Goal: Check status

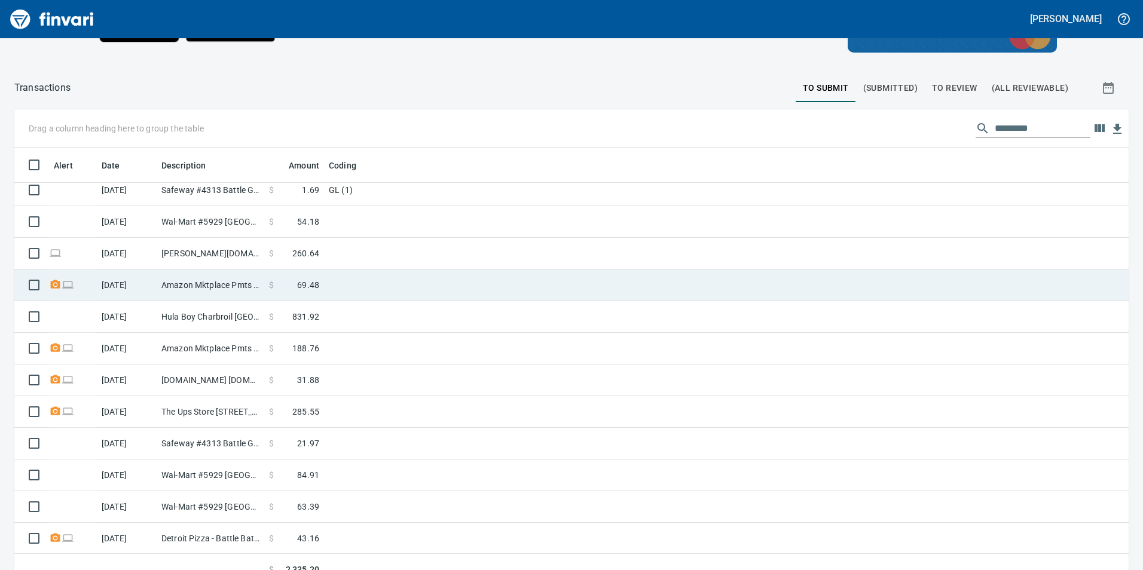
scroll to position [262, 0]
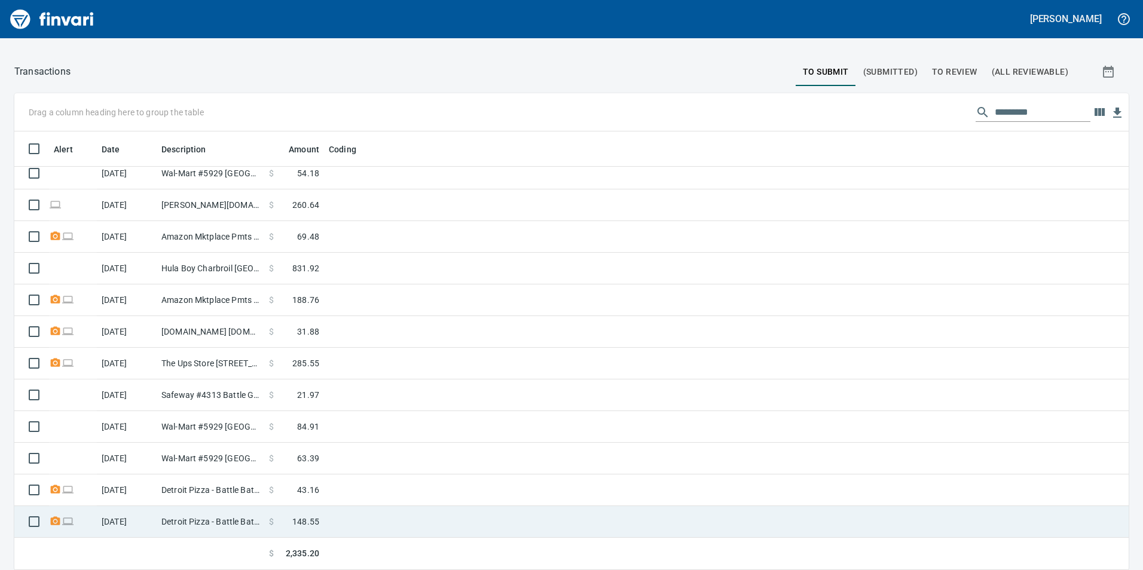
click at [367, 519] on td at bounding box center [473, 522] width 299 height 32
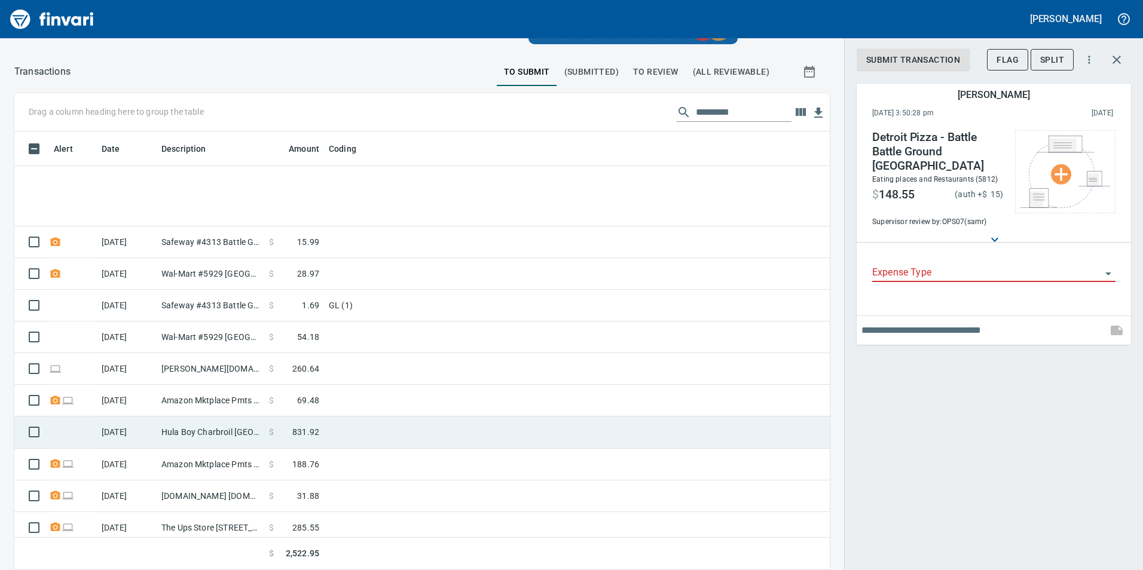
scroll to position [326, 0]
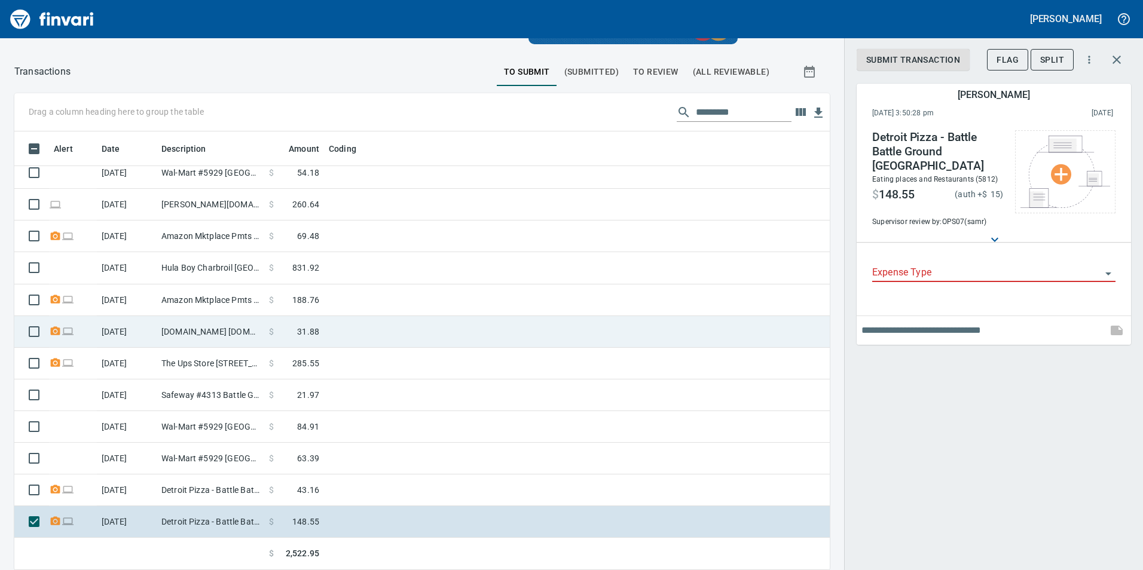
click at [353, 340] on td at bounding box center [473, 332] width 299 height 32
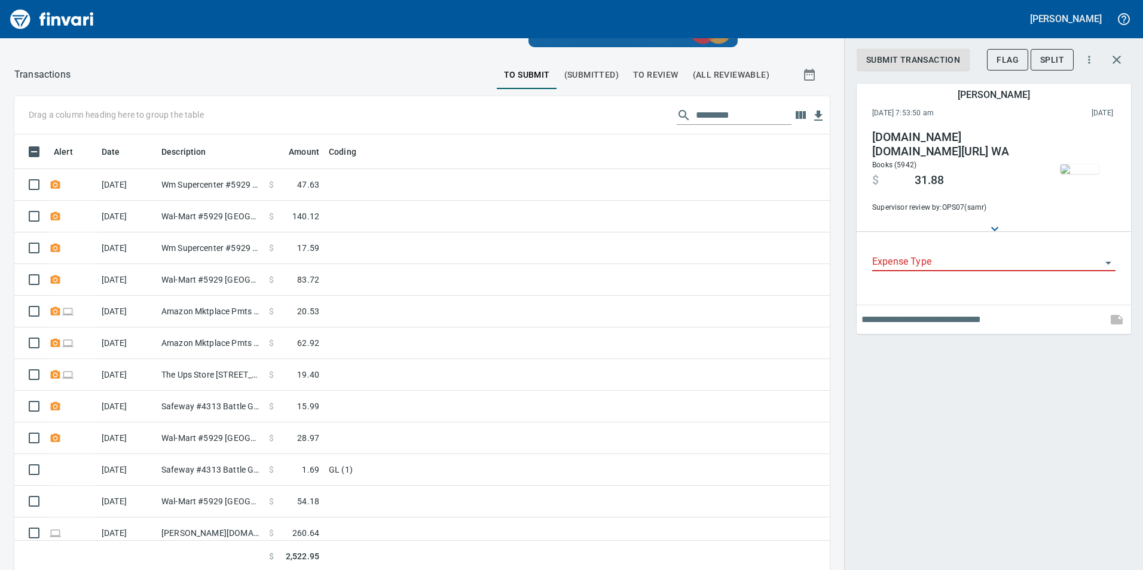
scroll to position [118, 0]
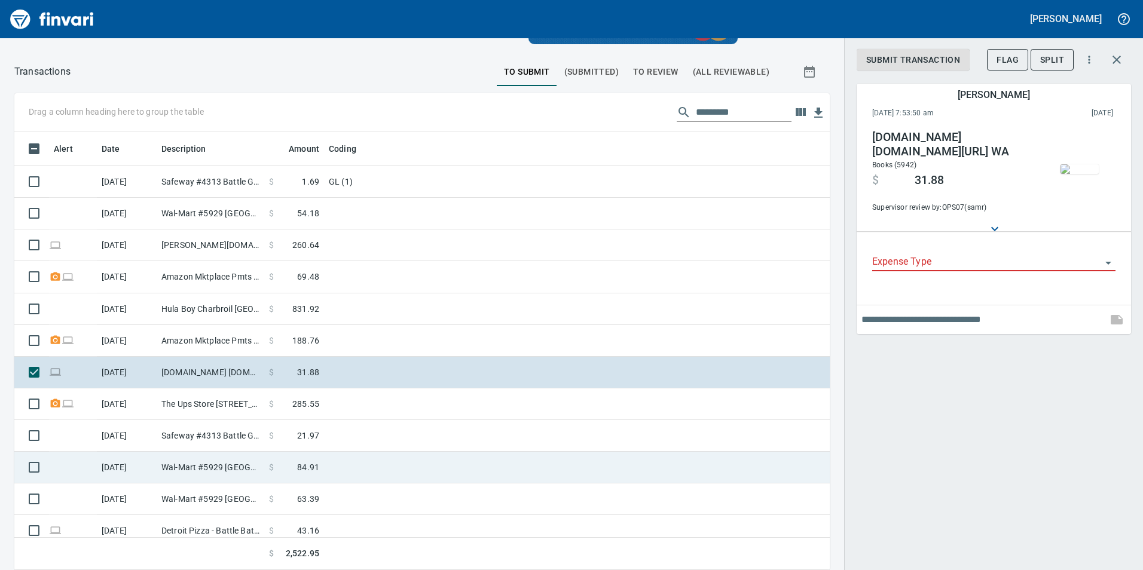
scroll to position [326, 0]
